Goal: Transaction & Acquisition: Subscribe to service/newsletter

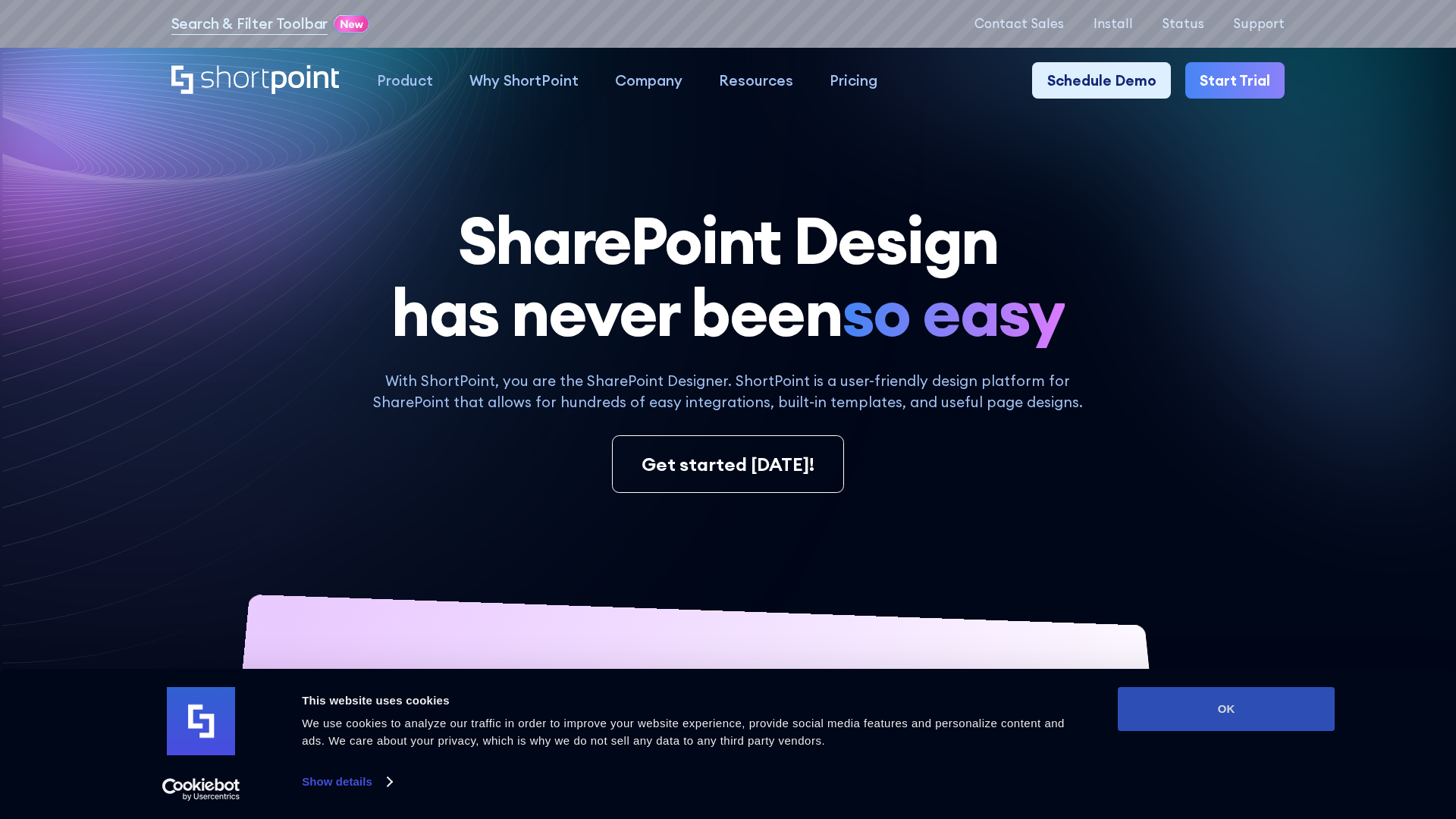
click at [1226, 709] on button "OK" at bounding box center [1226, 709] width 217 height 44
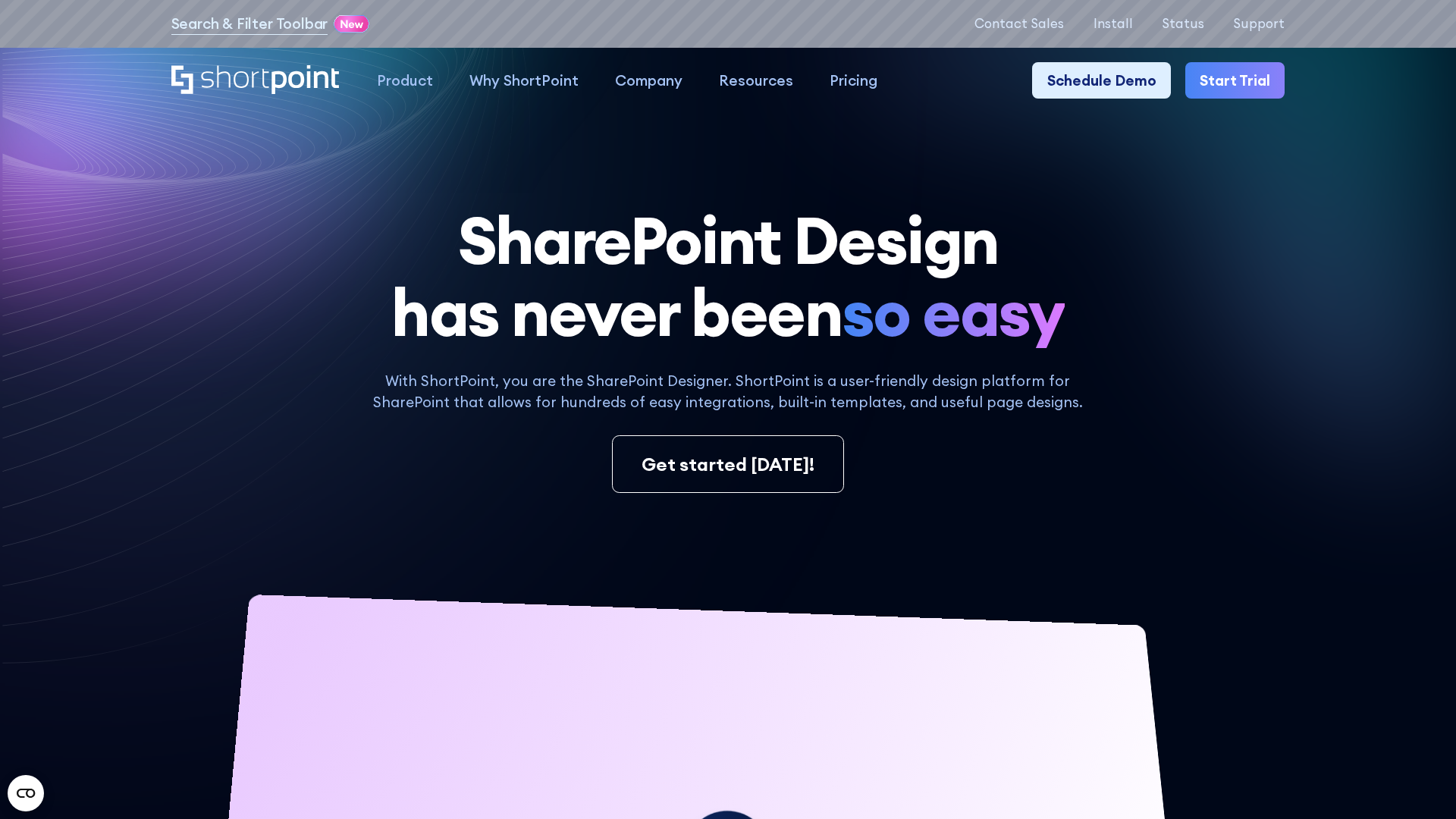
click at [1236, 79] on link "Start Trial" at bounding box center [1234, 80] width 99 height 37
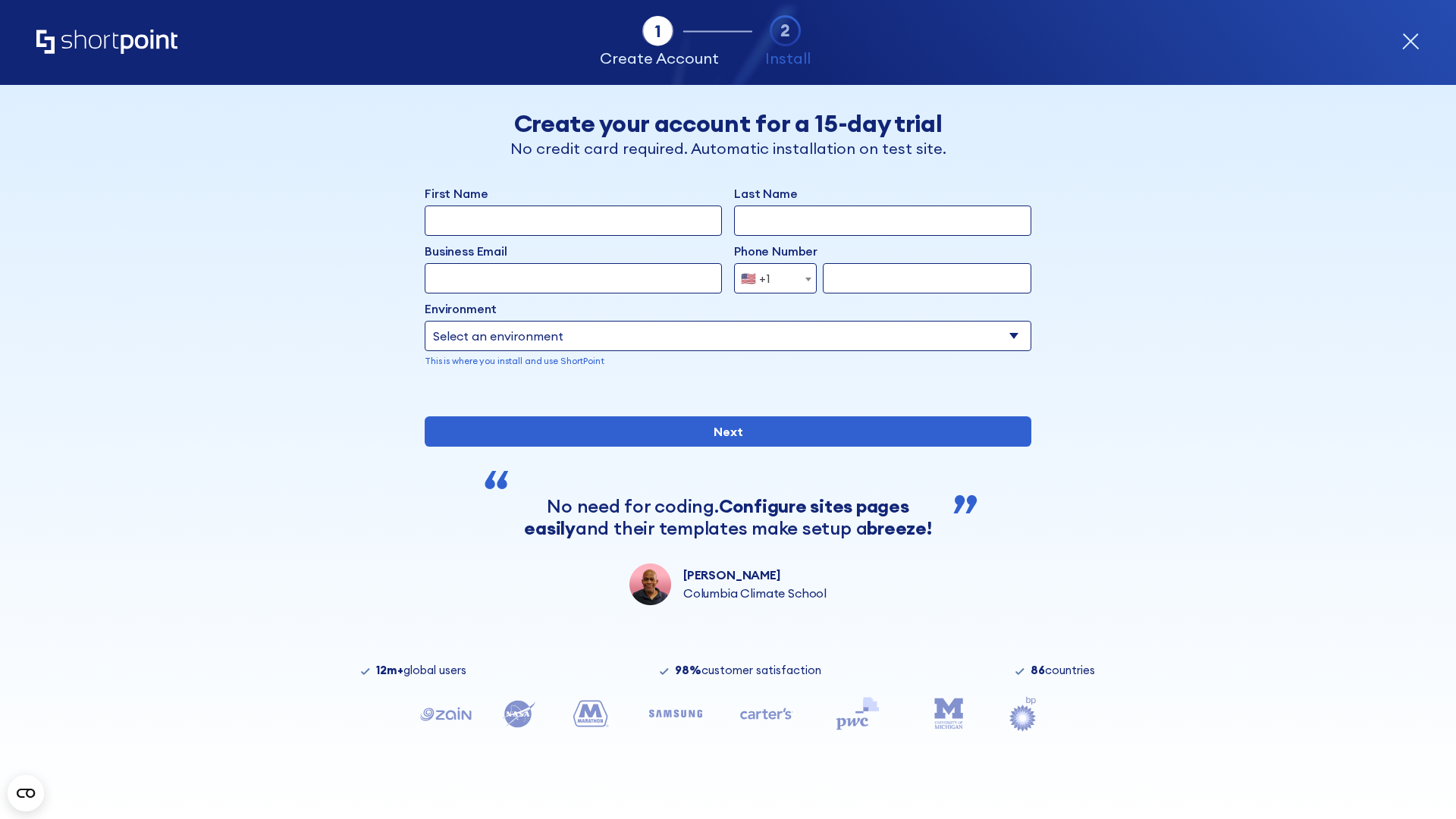
scroll to position [3, 0]
